Goal: Contribute content

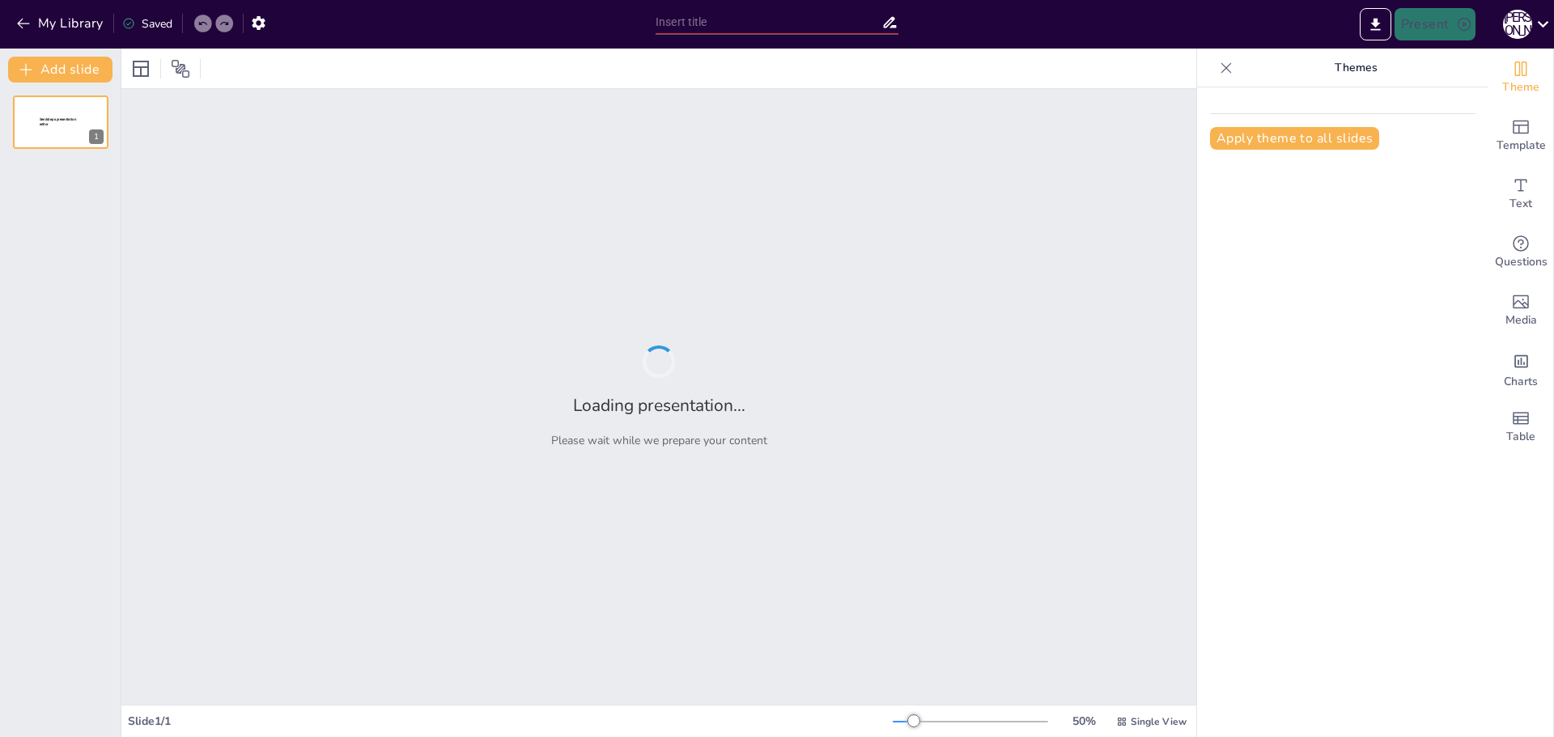
type input "Відпочинок в [GEOGRAPHIC_DATA]: Купання та розваги з родиною"
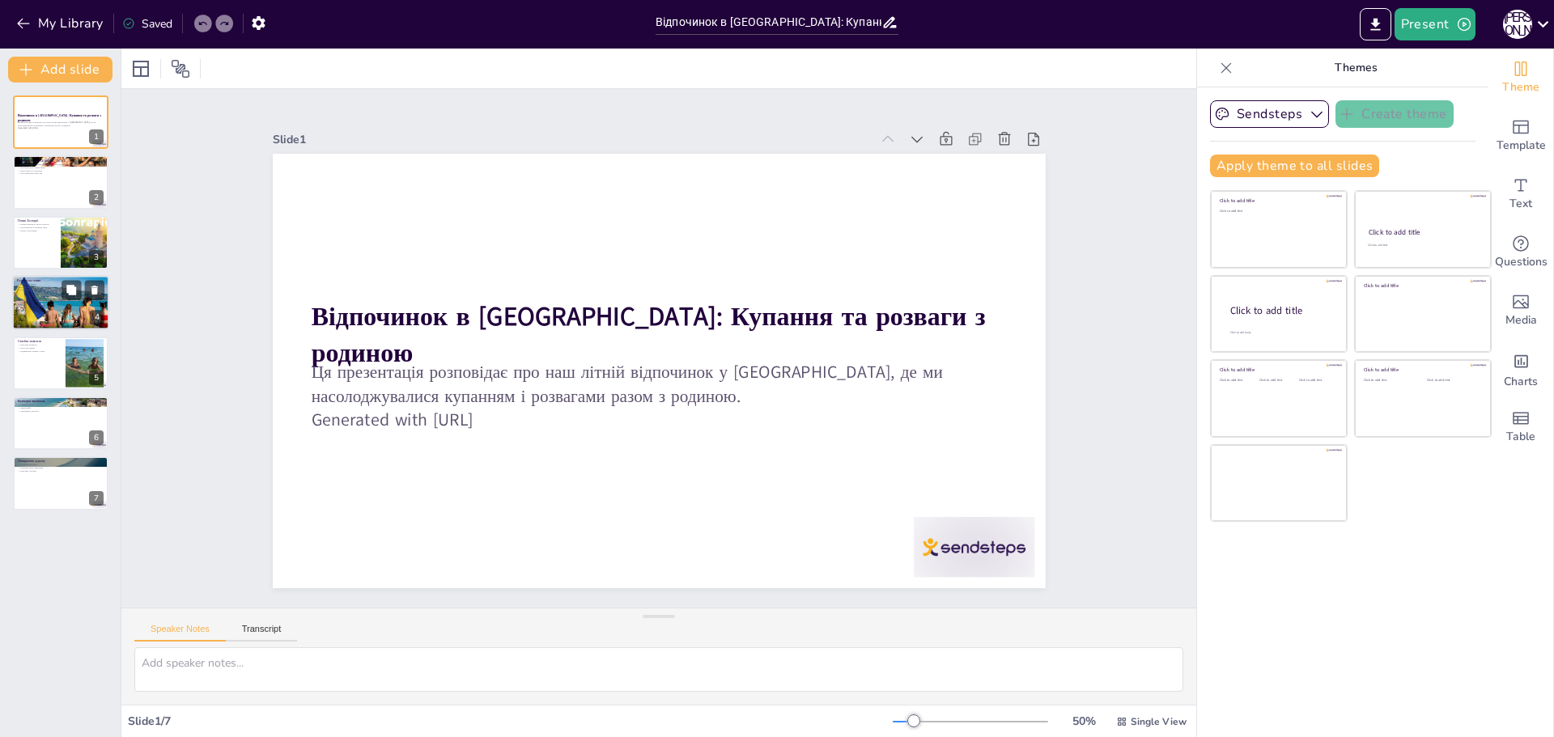
click at [45, 296] on div at bounding box center [60, 302] width 108 height 55
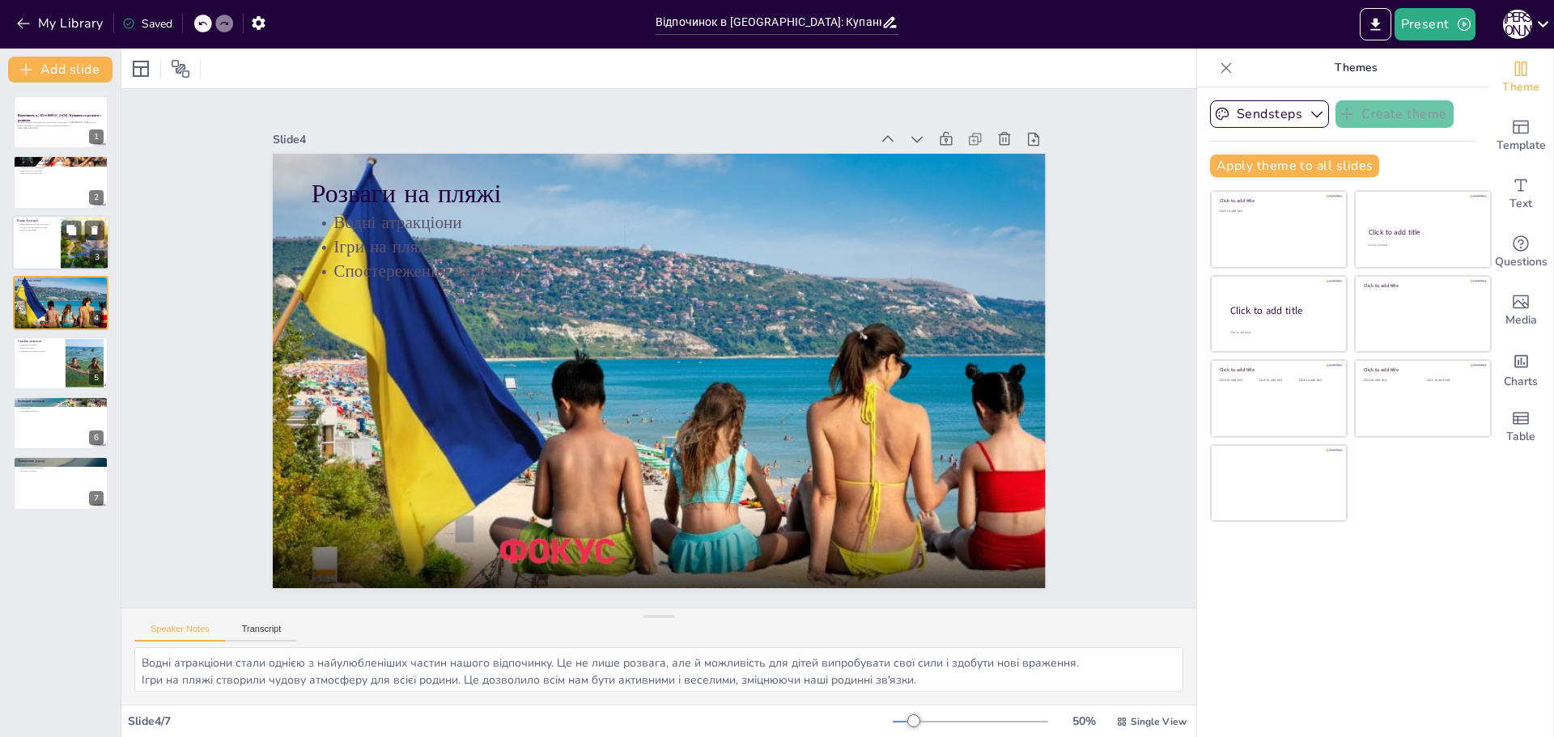
click at [66, 254] on div at bounding box center [85, 242] width 87 height 55
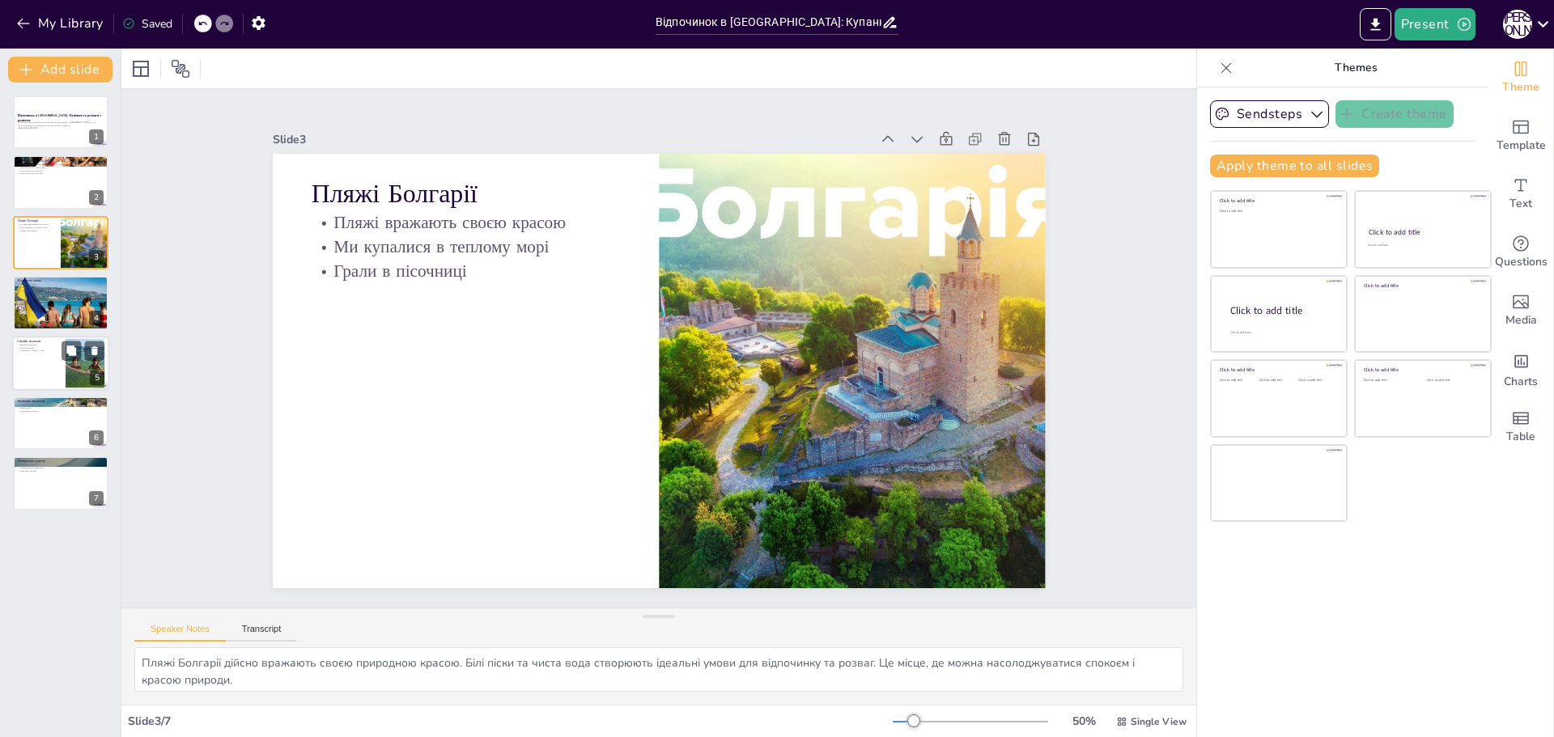
click at [62, 374] on div at bounding box center [60, 363] width 97 height 55
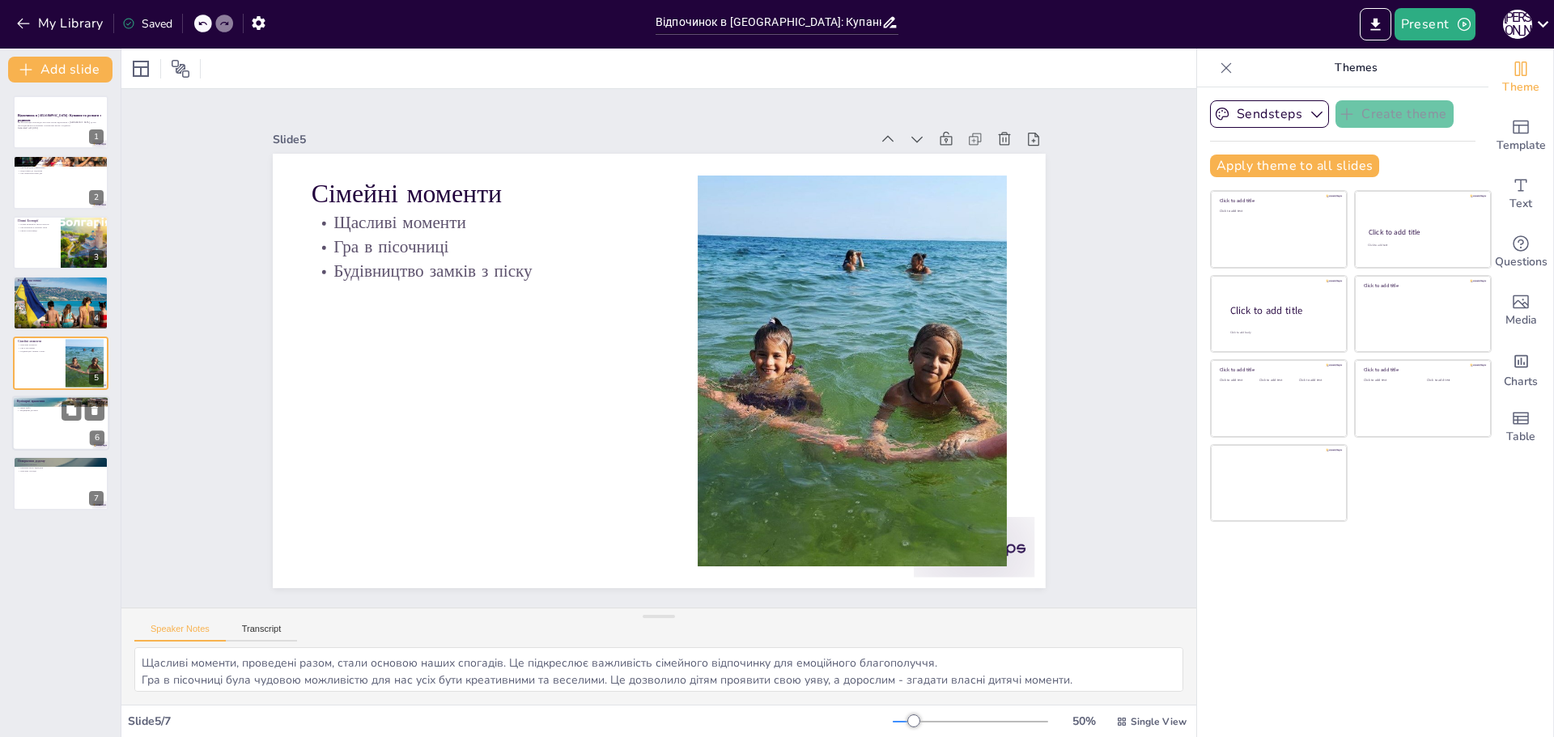
click at [66, 426] on div at bounding box center [60, 423] width 97 height 55
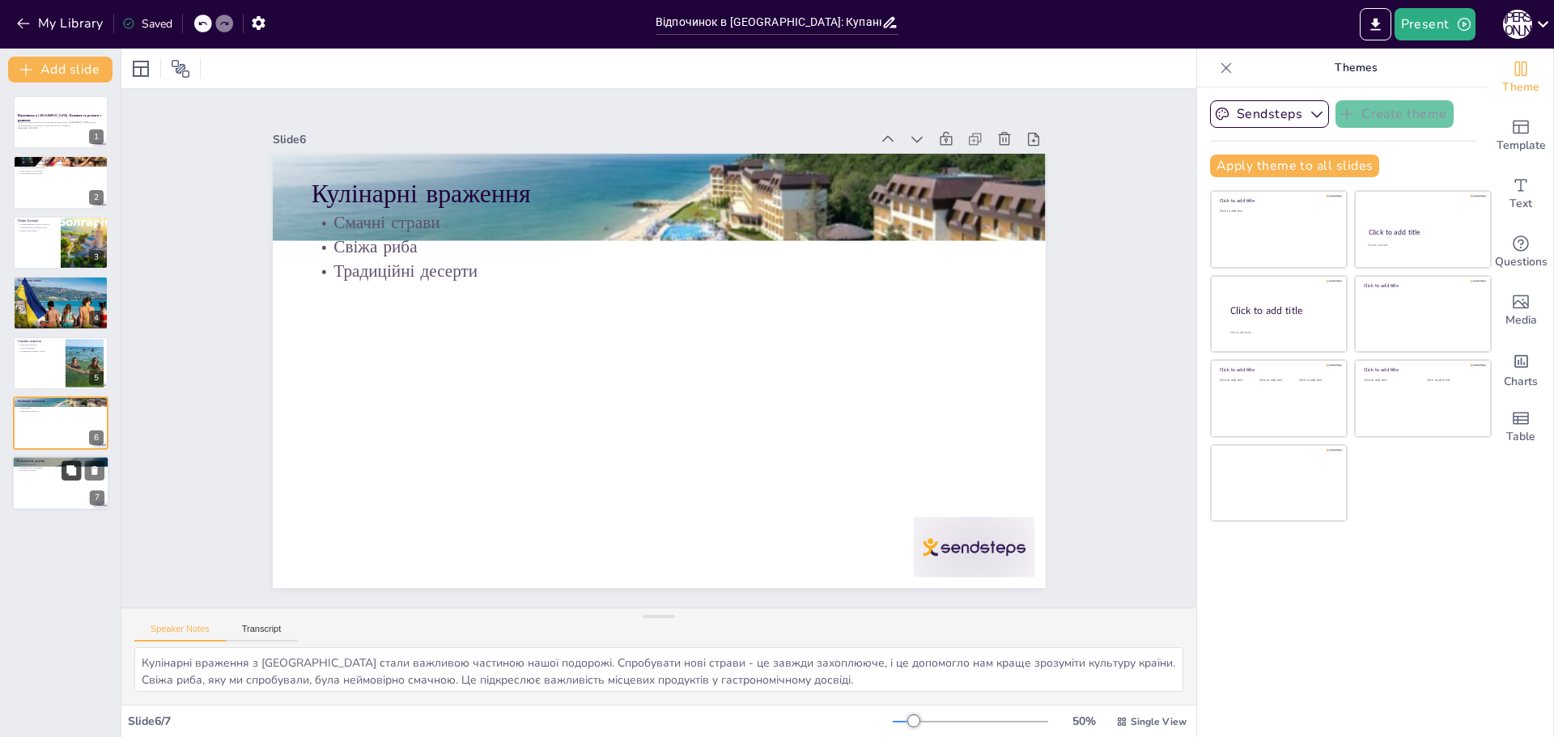
click at [65, 480] on button at bounding box center [71, 470] width 19 height 19
type textarea "Повернення додому завжди супроводжується змішаними почуттями. Враження від подо…"
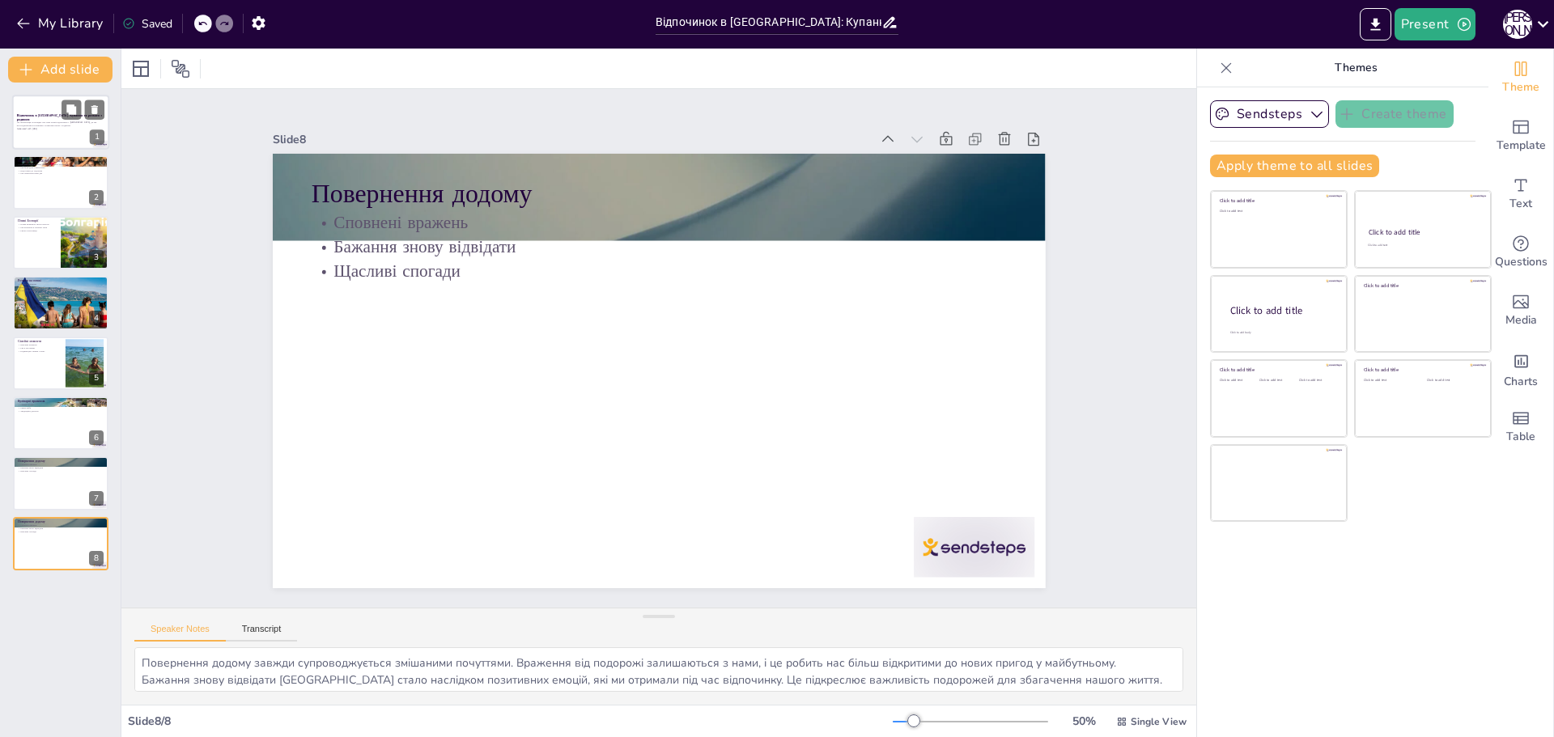
click at [61, 129] on p "Generated with [URL]" at bounding box center [60, 128] width 87 height 3
